Goal: Task Accomplishment & Management: Complete application form

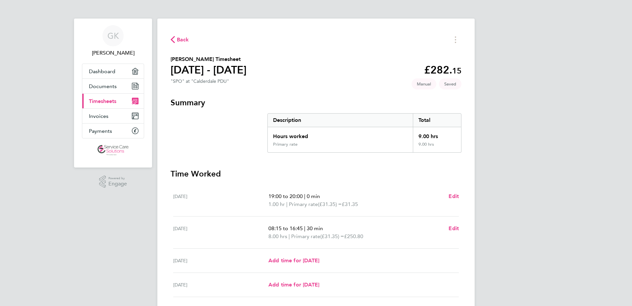
scroll to position [66, 0]
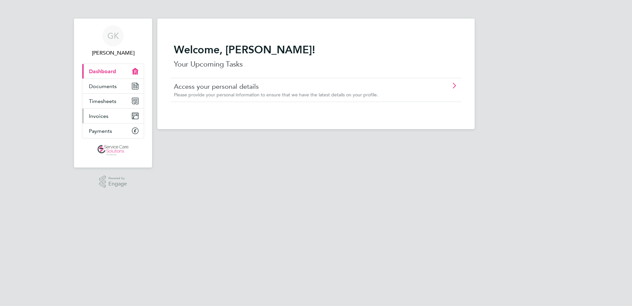
click at [104, 110] on link "Invoices" at bounding box center [113, 115] width 62 height 15
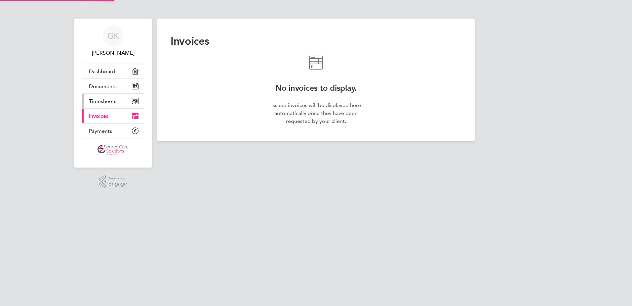
click at [105, 106] on link "Timesheets" at bounding box center [113, 101] width 62 height 15
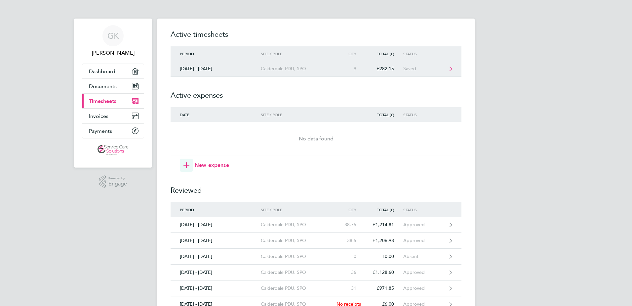
click at [365, 75] on link "[DATE] - [DATE] Calderdale PDU, SPO 9 £282.15 Saved" at bounding box center [316, 69] width 291 height 16
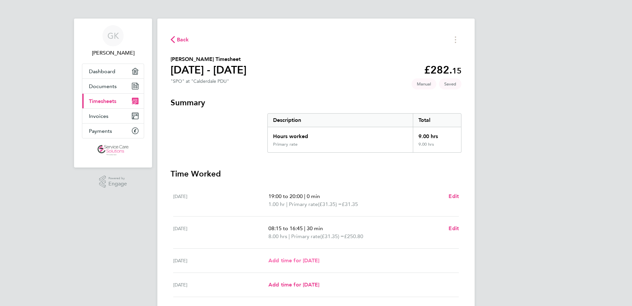
click at [298, 259] on span "Add time for [DATE]" at bounding box center [294, 260] width 51 height 6
select select "30"
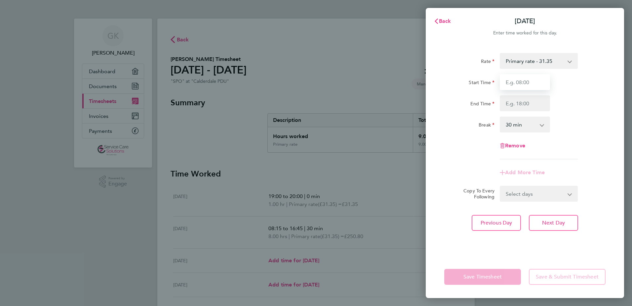
click at [525, 83] on input "Start Time" at bounding box center [525, 82] width 50 height 16
type input "08:30"
type input "16:30"
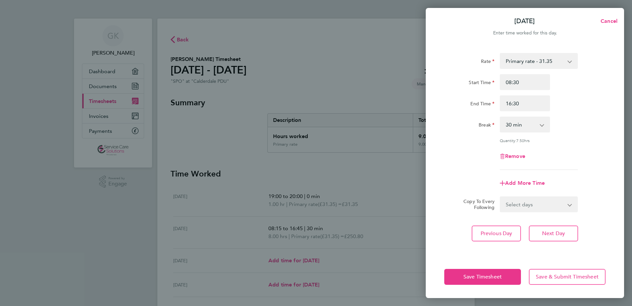
click at [491, 150] on div "Remove" at bounding box center [525, 156] width 167 height 16
click at [486, 279] on span "Save Timesheet" at bounding box center [483, 276] width 38 height 7
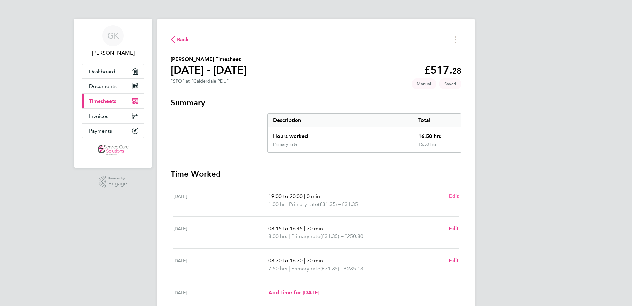
click at [451, 194] on span "Edit" at bounding box center [454, 196] width 10 height 6
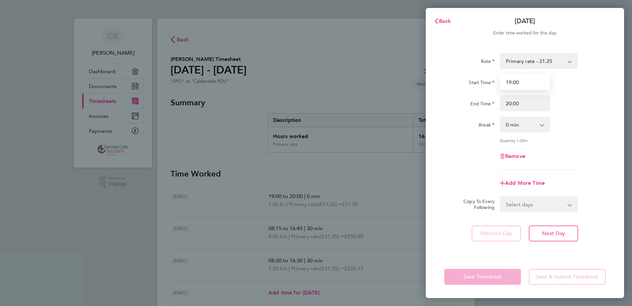
click at [510, 81] on input "19:00" at bounding box center [525, 82] width 50 height 16
click at [511, 82] on input "19:00" at bounding box center [525, 82] width 50 height 16
type input "18:00"
click at [487, 275] on app-form-button "Save Timesheet" at bounding box center [484, 277] width 81 height 16
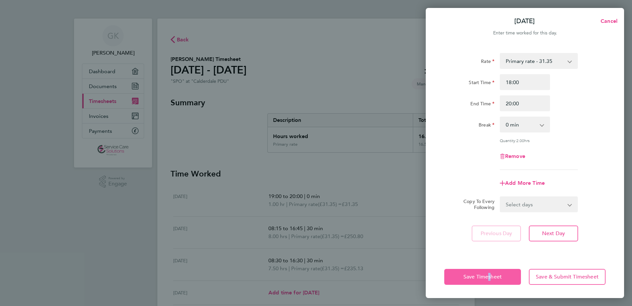
drag, startPoint x: 487, startPoint y: 275, endPoint x: 476, endPoint y: 277, distance: 11.8
click at [476, 277] on span "Save Timesheet" at bounding box center [483, 276] width 38 height 7
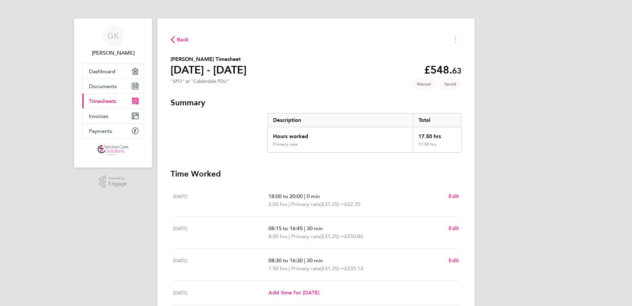
click at [181, 40] on span "Back" at bounding box center [183, 40] width 12 height 8
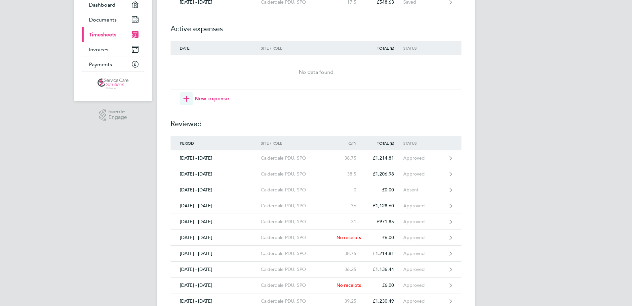
scroll to position [66, 0]
